Goal: Task Accomplishment & Management: Use online tool/utility

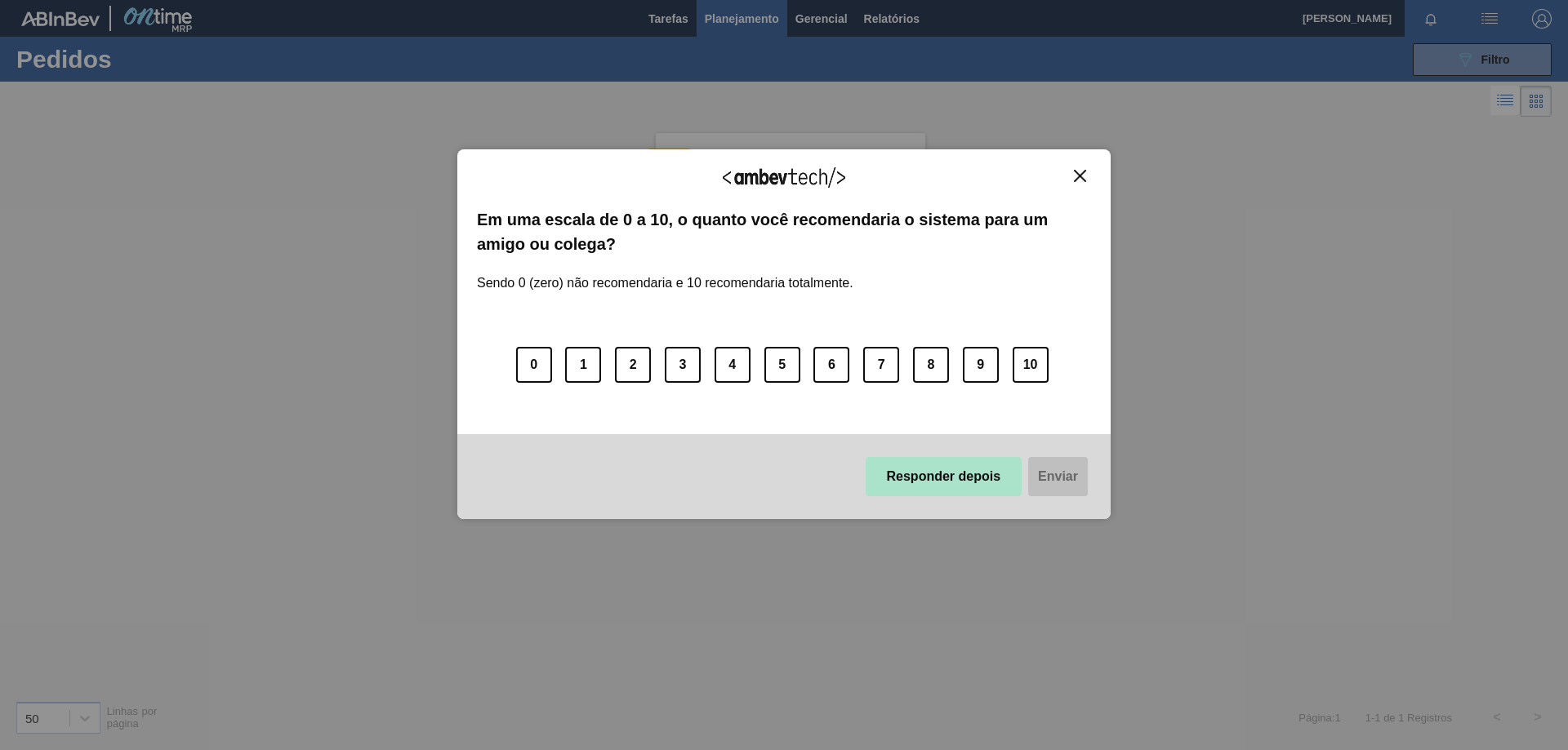
click at [920, 492] on button "Responder depois" at bounding box center [943, 477] width 157 height 39
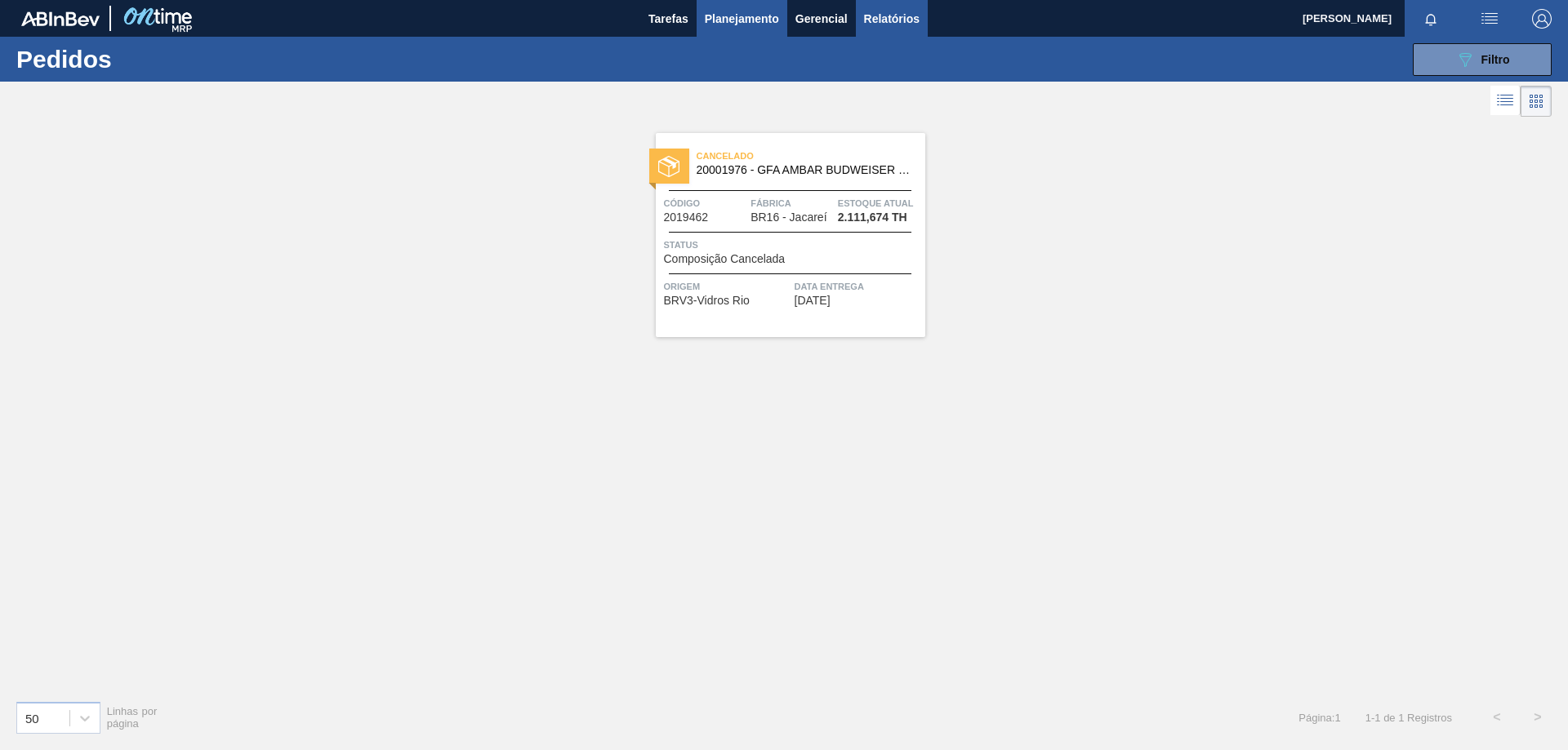
click at [888, 20] on span "Relatórios" at bounding box center [891, 18] width 55 height 19
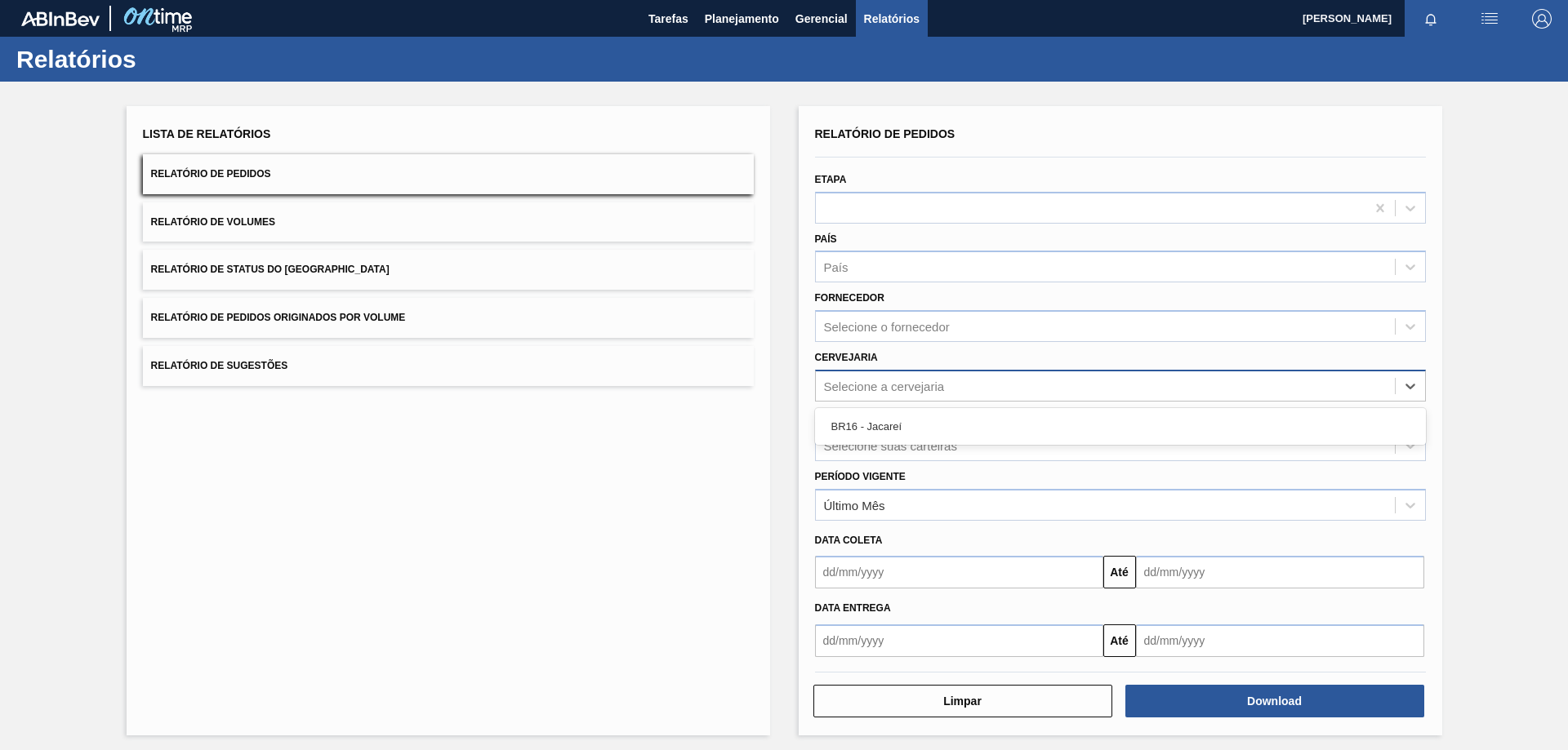
click at [935, 393] on div "Selecione a cervejaria" at bounding box center [884, 385] width 121 height 14
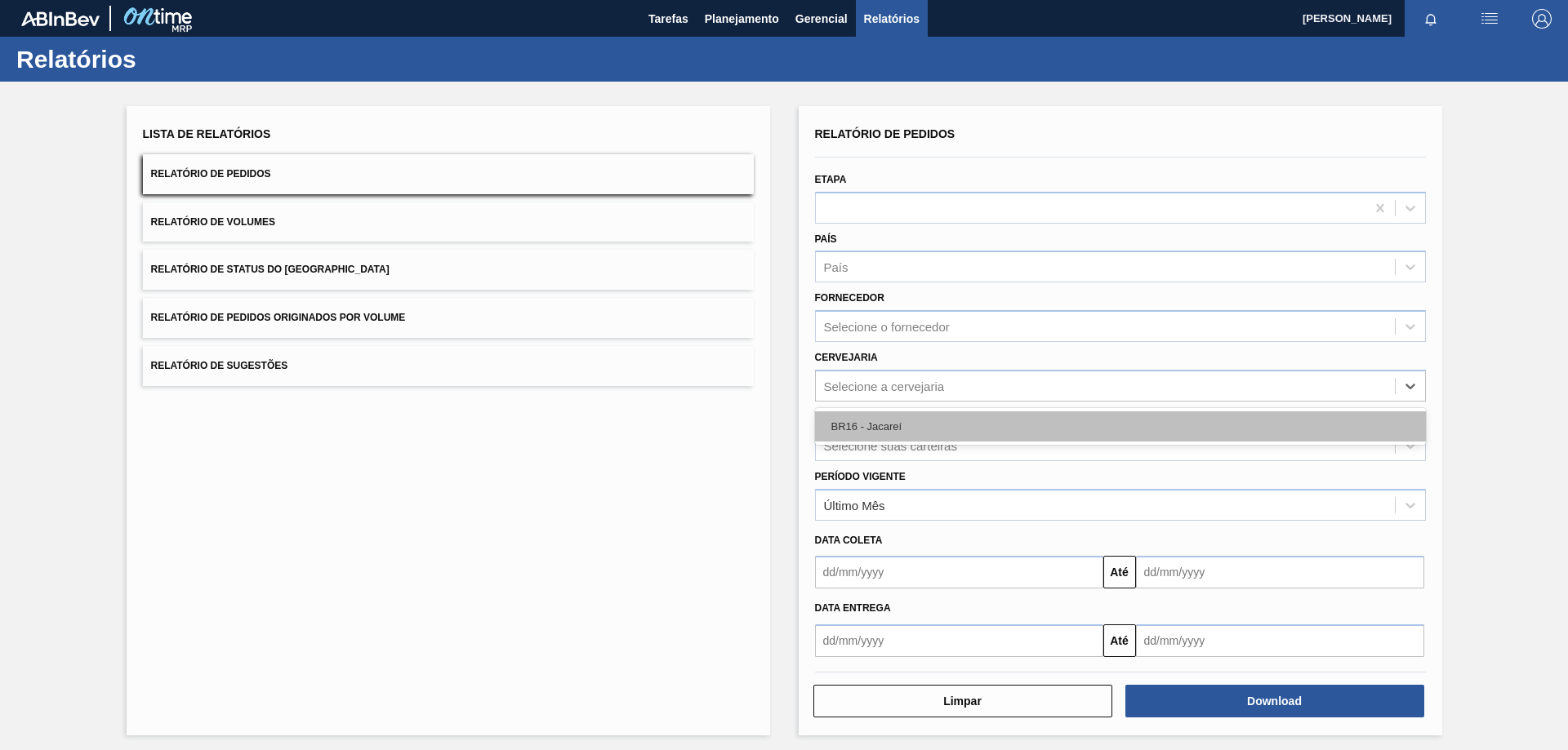
click at [900, 424] on div "BR16 - Jacareí" at bounding box center [1121, 426] width 611 height 30
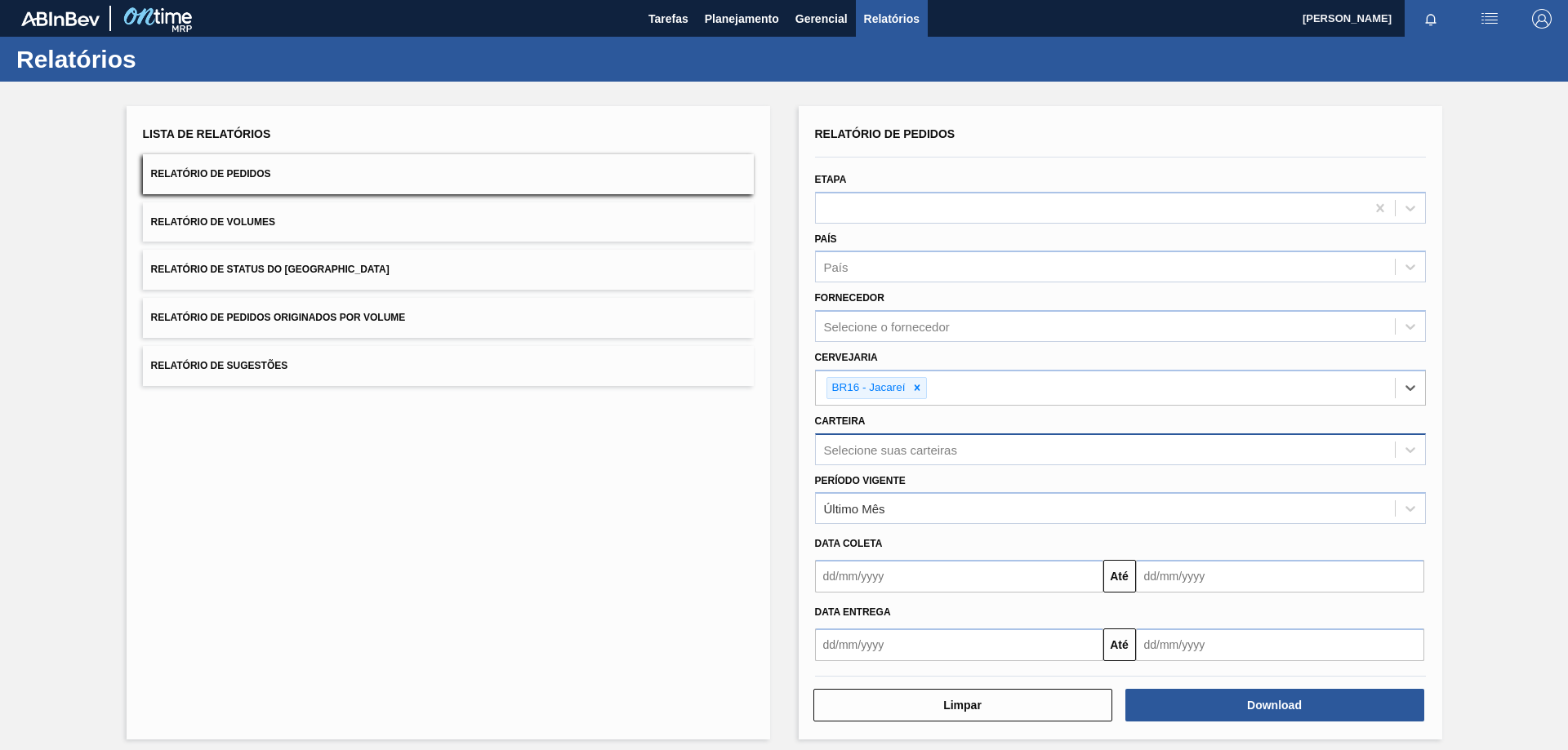
click at [895, 456] on div "Selecione suas carteiras" at bounding box center [890, 449] width 133 height 14
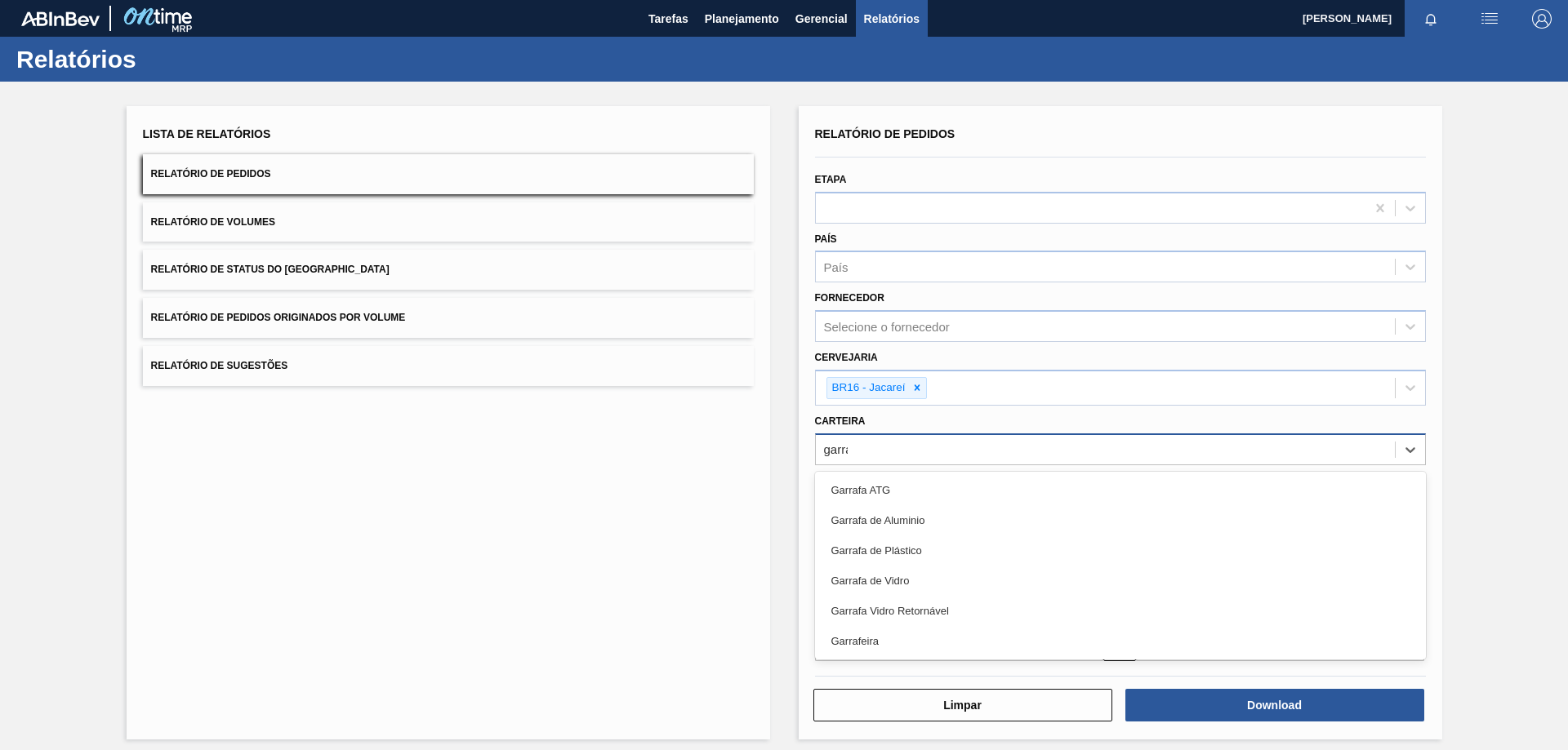
type input "garrafa"
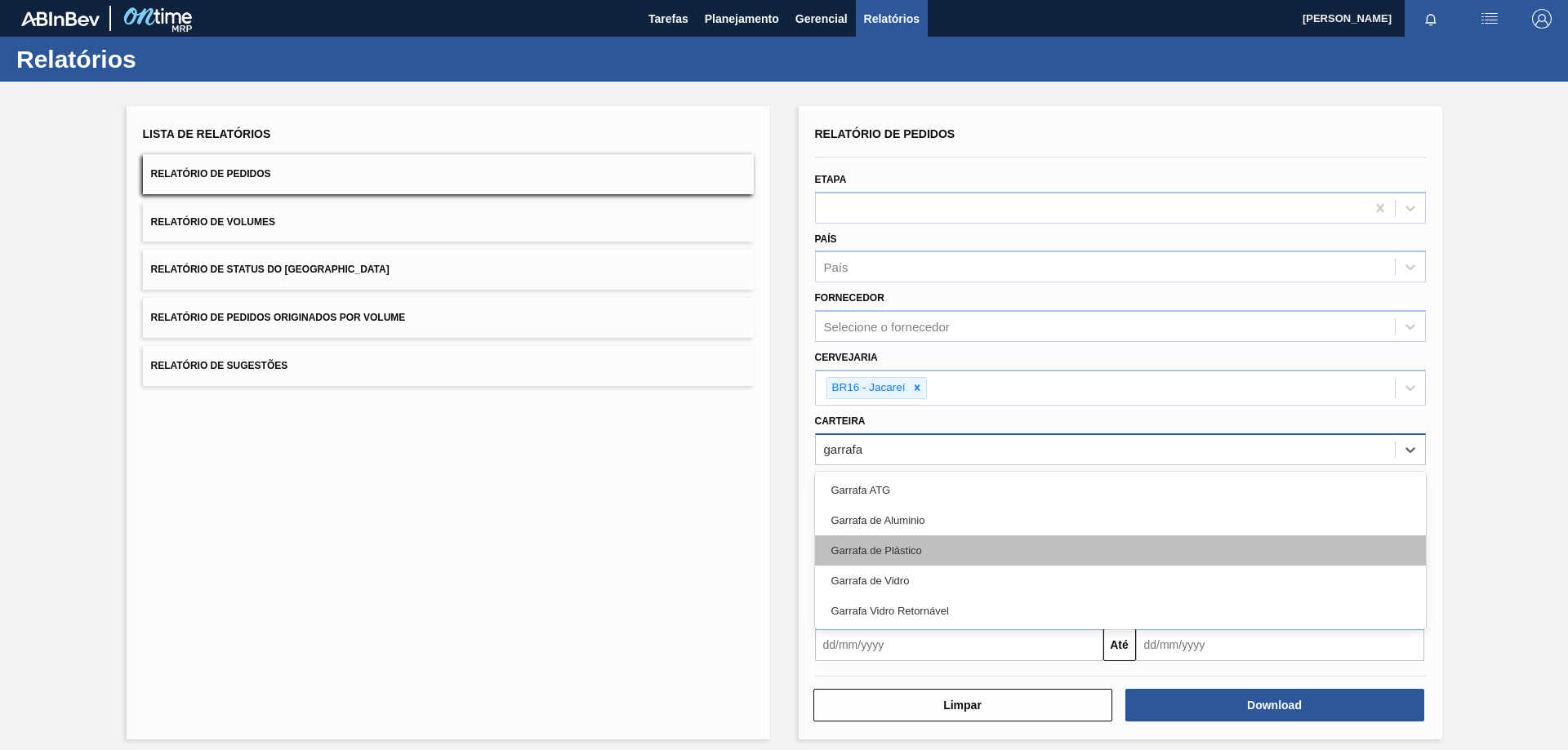
click at [849, 550] on div "Garrafa de Plástico" at bounding box center [1121, 550] width 611 height 30
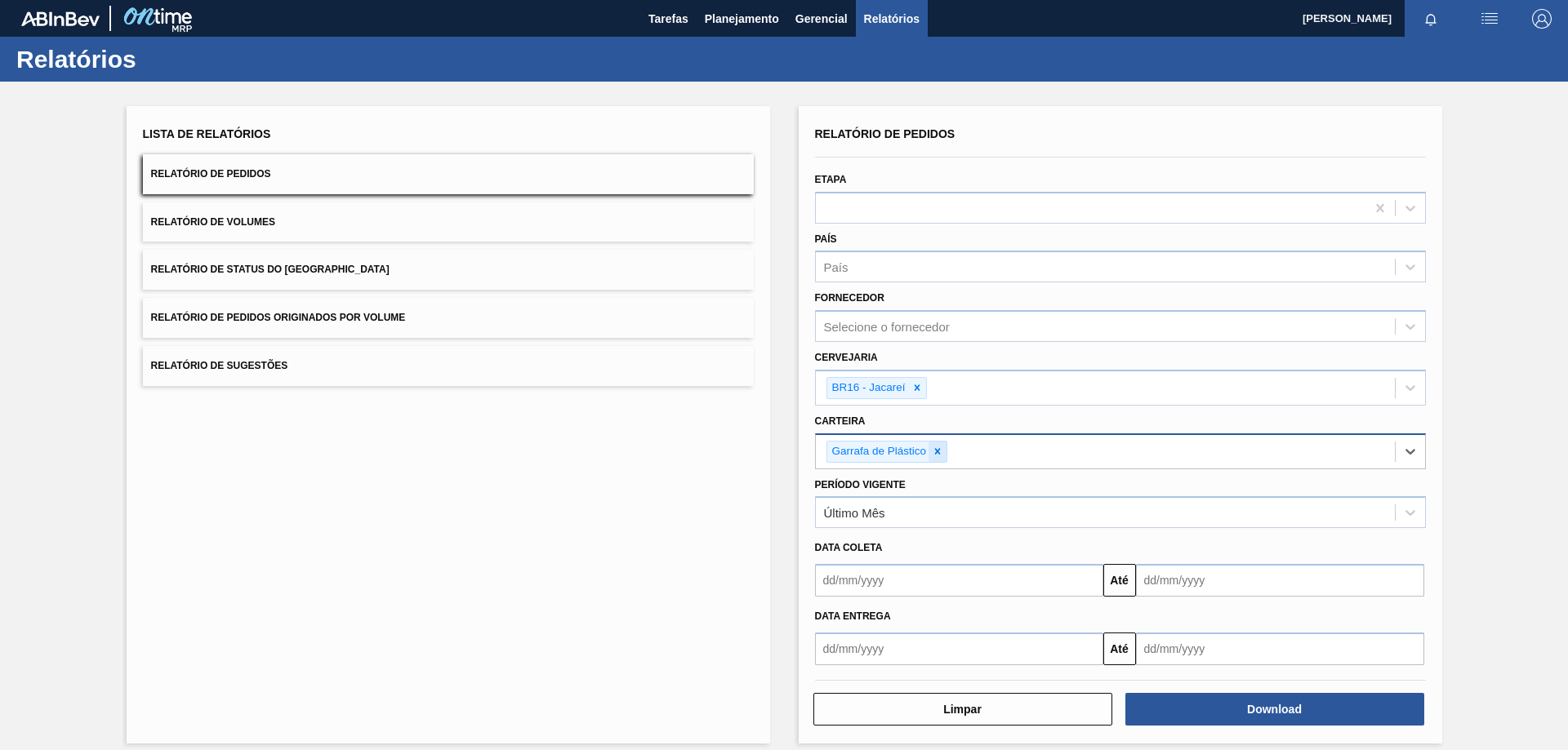
click at [933, 455] on icon at bounding box center [938, 451] width 12 height 12
click at [933, 455] on div "Selecione suas carteiras" at bounding box center [890, 449] width 133 height 14
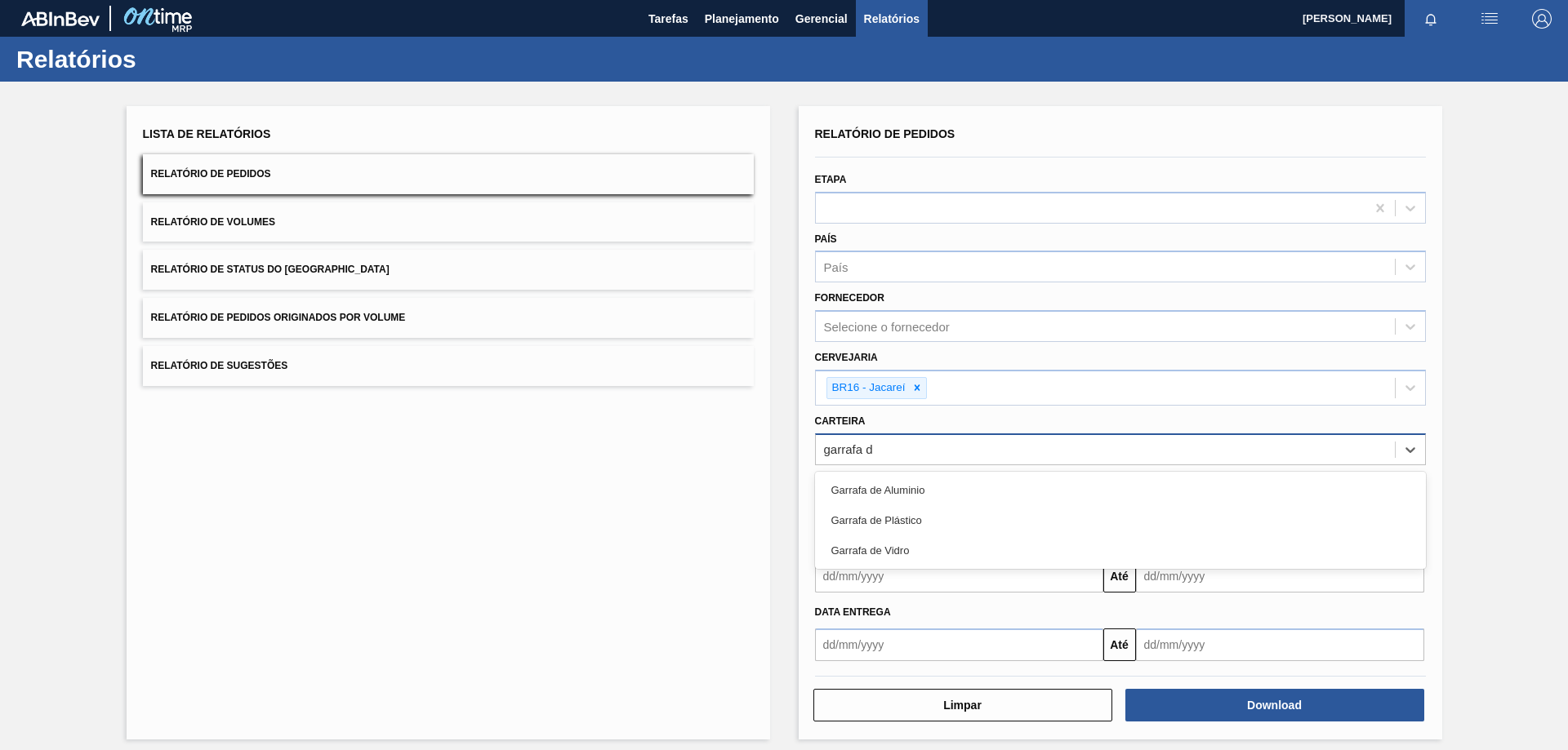
type input "garrafa de"
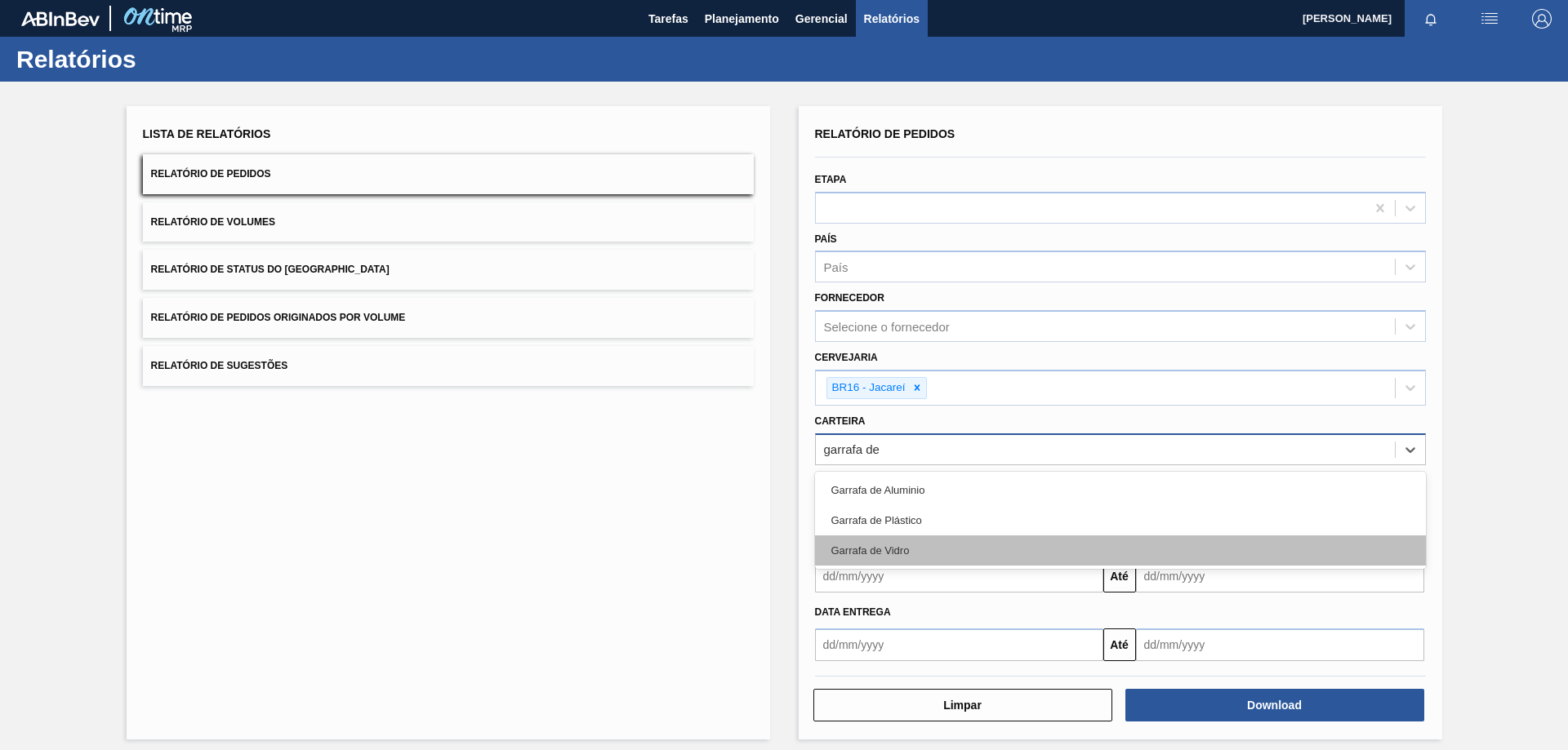
click at [875, 555] on div "Garrafa de Vidro" at bounding box center [1121, 550] width 611 height 30
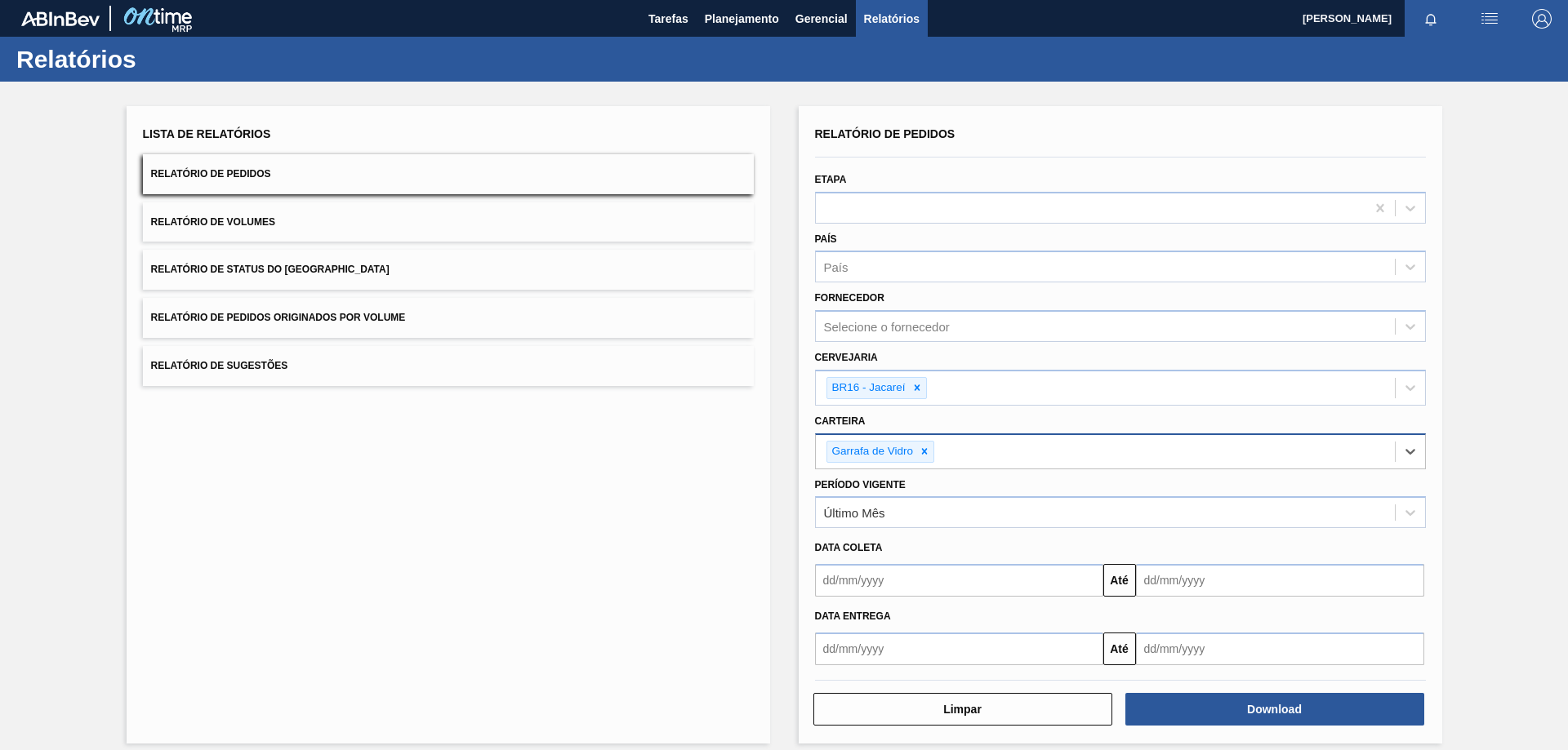
click at [849, 584] on input "text" at bounding box center [959, 580] width 288 height 33
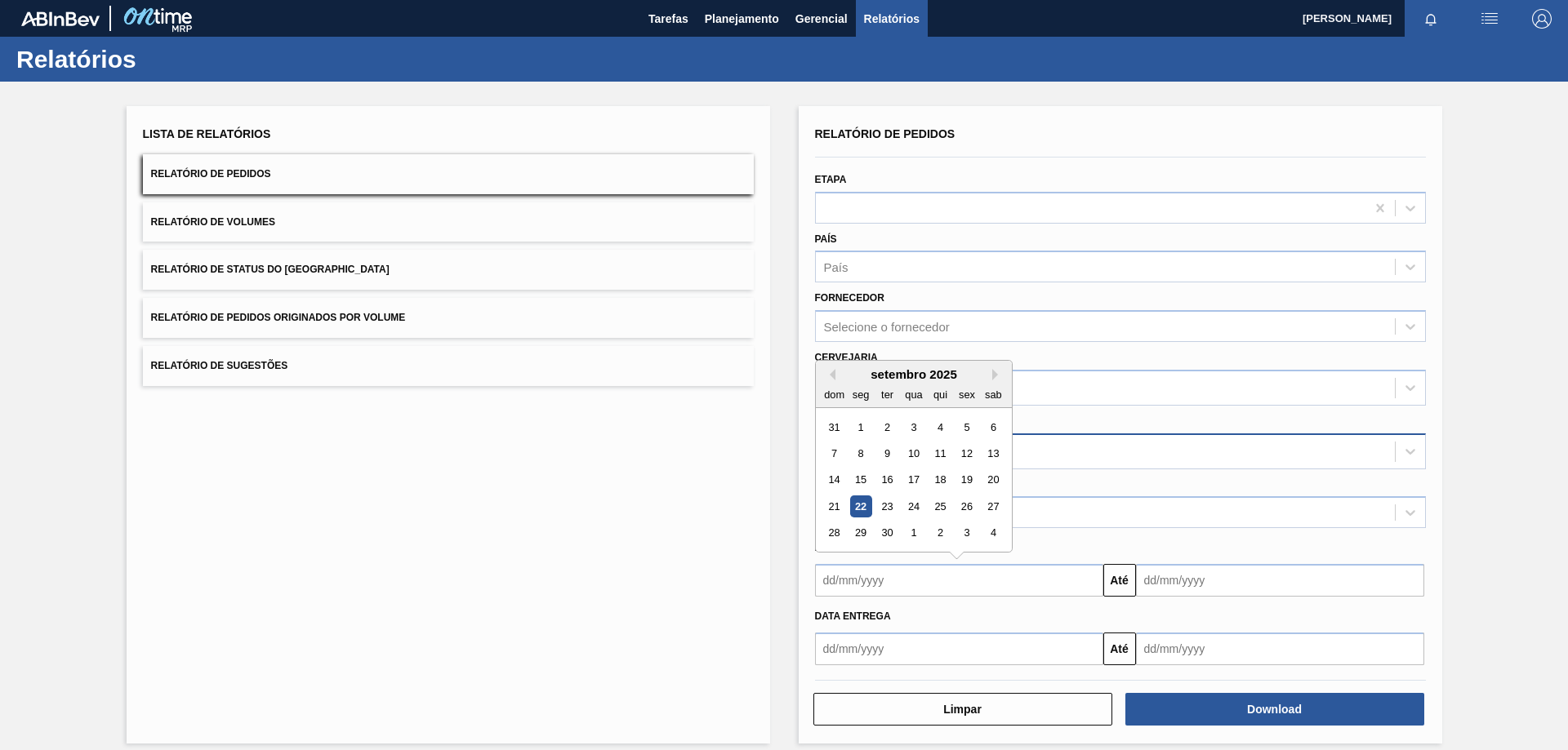
click at [862, 508] on div "22" at bounding box center [860, 506] width 22 height 22
type input "[DATE]"
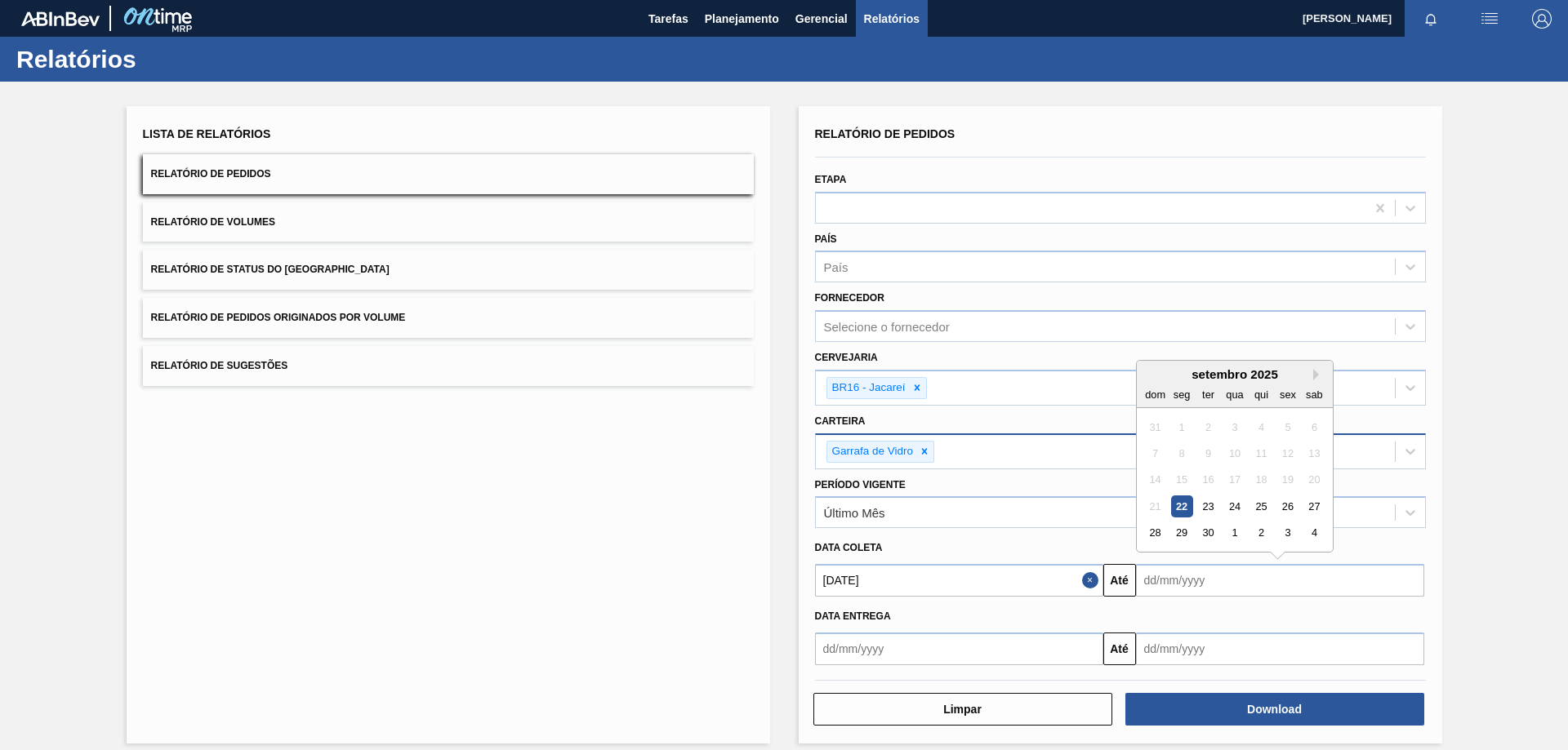
click at [1194, 587] on input "text" at bounding box center [1279, 580] width 288 height 33
click at [1205, 531] on div "30" at bounding box center [1207, 534] width 22 height 22
type input "[DATE]"
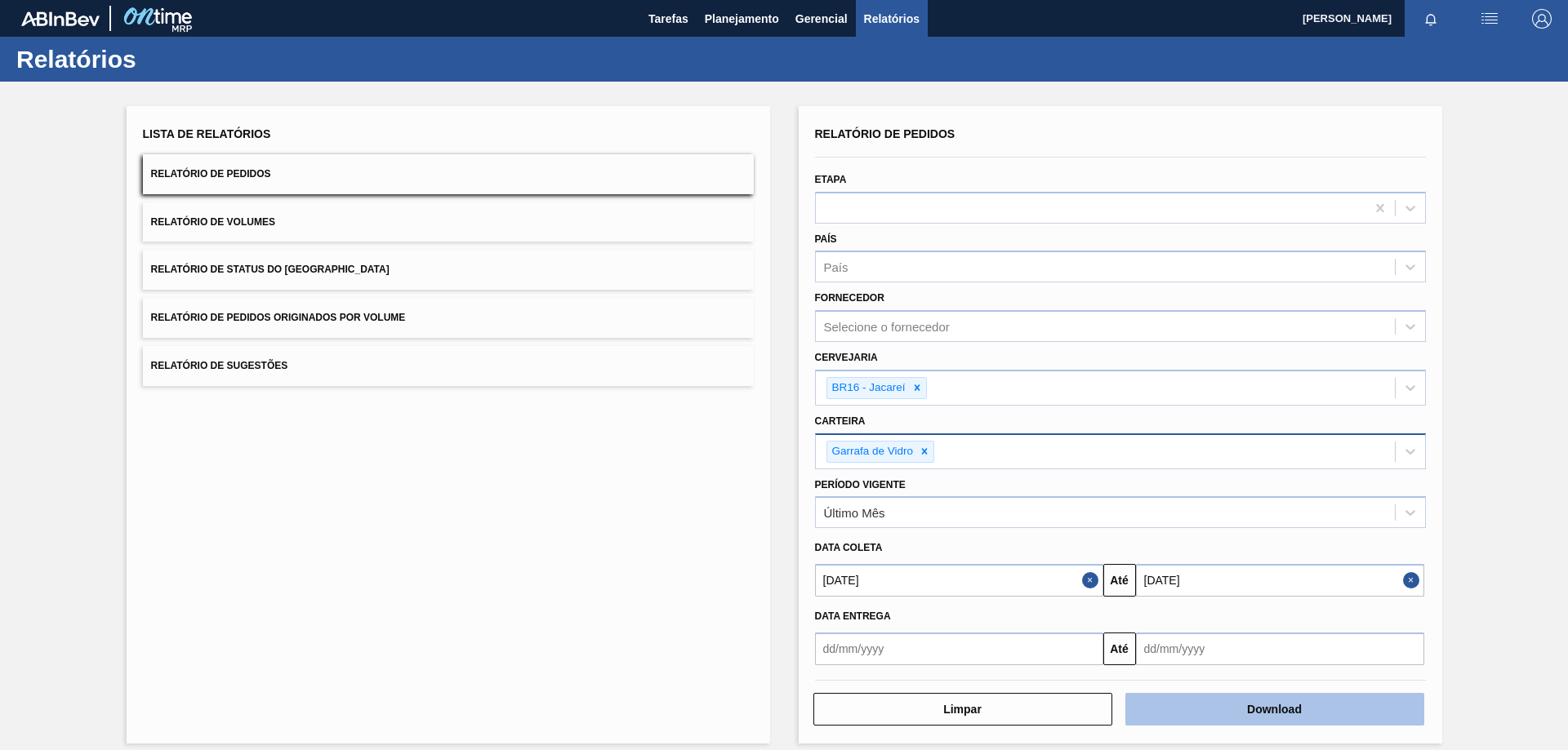
click at [1246, 703] on button "Download" at bounding box center [1274, 709] width 299 height 33
